Goal: Check status: Check status

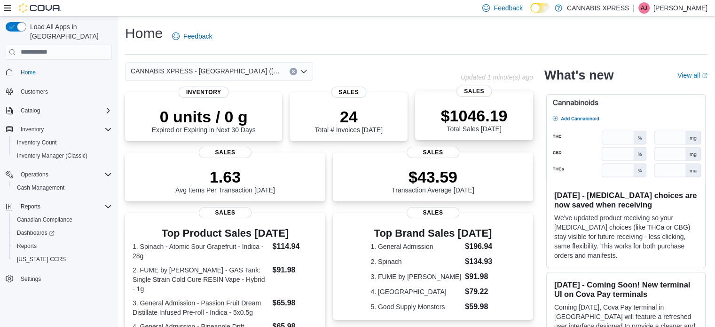
click at [508, 118] on p "$1046.19" at bounding box center [474, 115] width 67 height 19
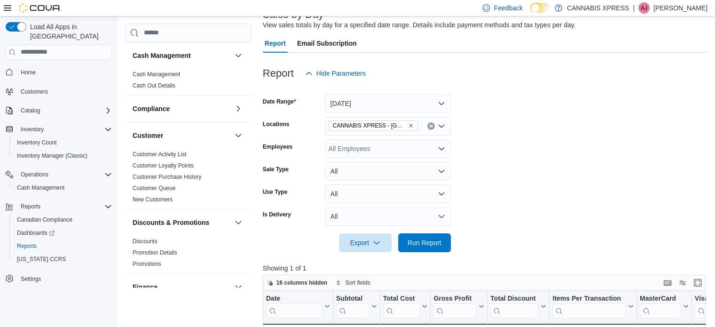
scroll to position [87, 0]
